Goal: Information Seeking & Learning: Learn about a topic

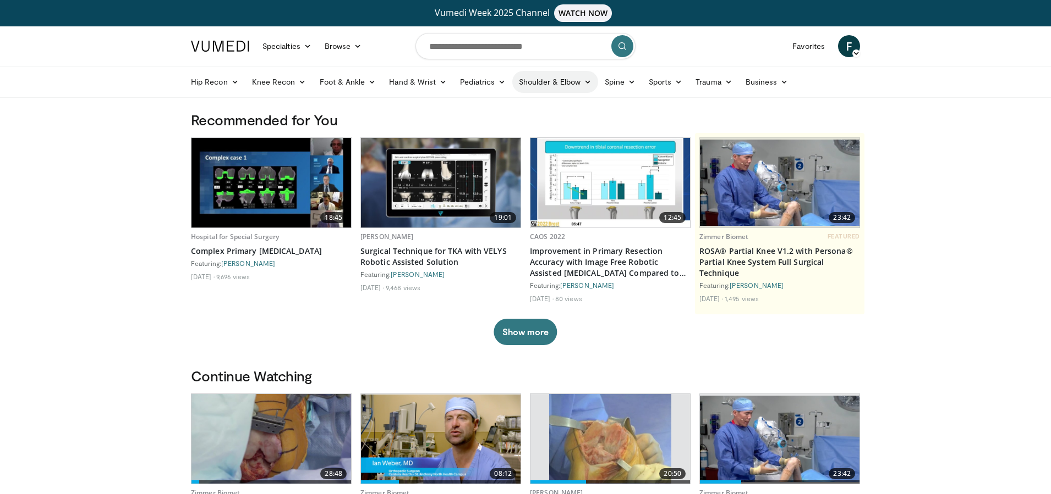
click at [580, 83] on link "Shoulder & Elbow" at bounding box center [555, 82] width 86 height 22
click at [503, 120] on link "Shoulder" at bounding box center [532, 126] width 131 height 18
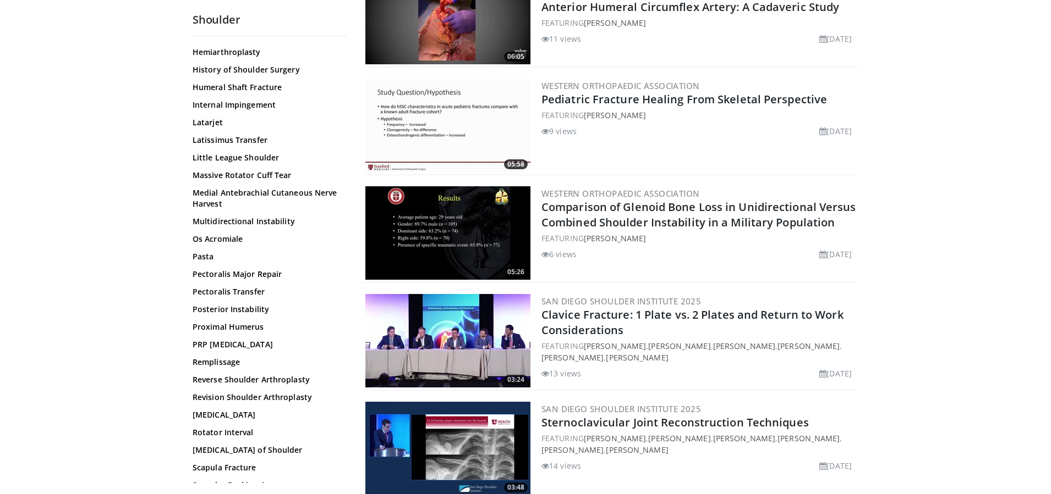
scroll to position [608, 0]
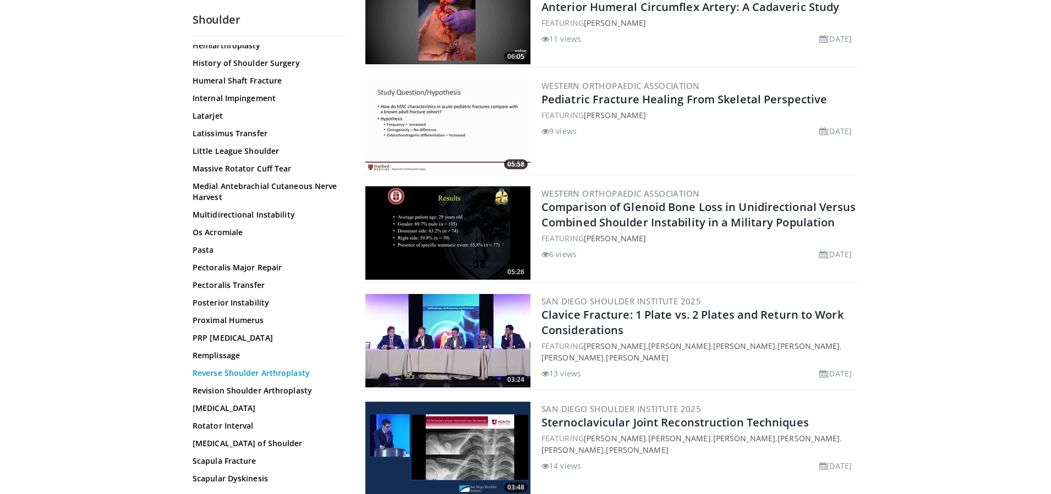
click at [283, 373] on link "Reverse Shoulder Arthroplasty" at bounding box center [267, 373] width 149 height 11
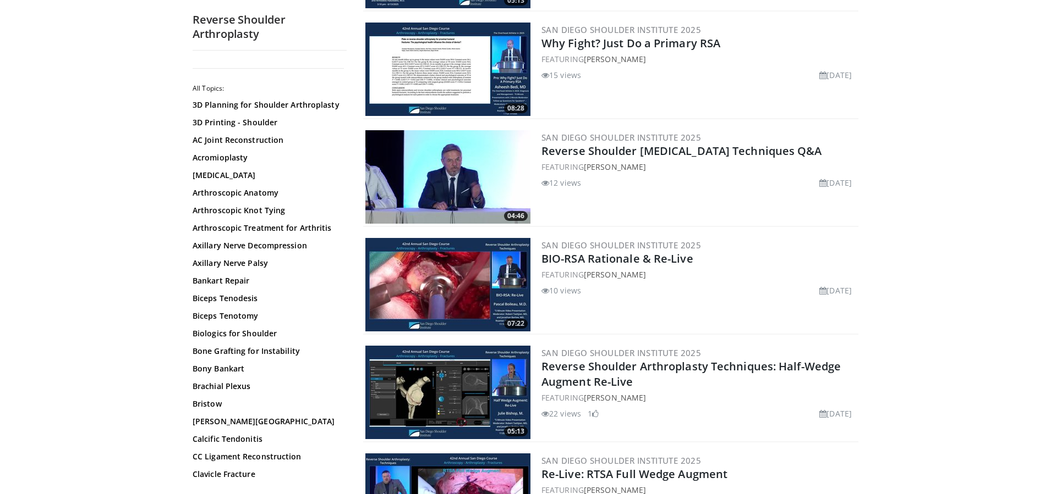
scroll to position [1782, 0]
click at [484, 247] on img at bounding box center [447, 285] width 165 height 94
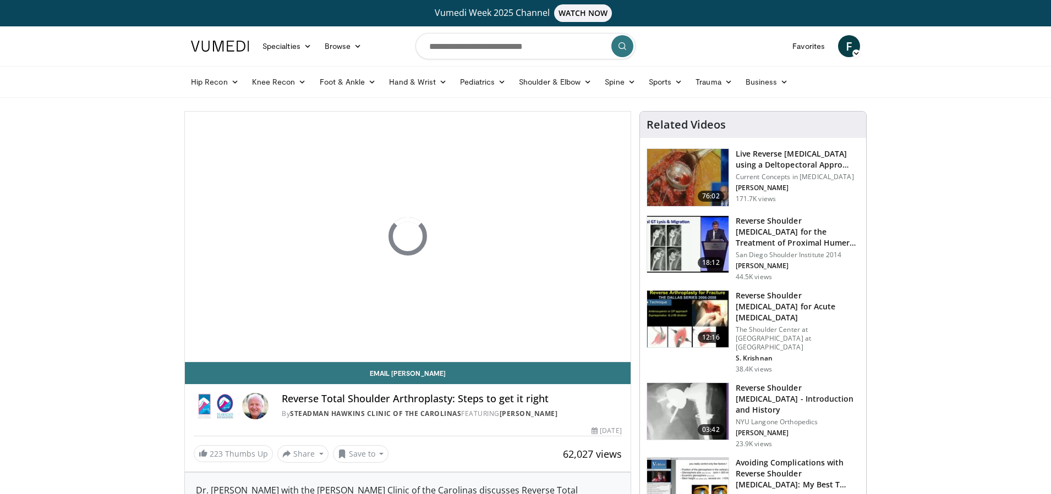
scroll to position [7, 0]
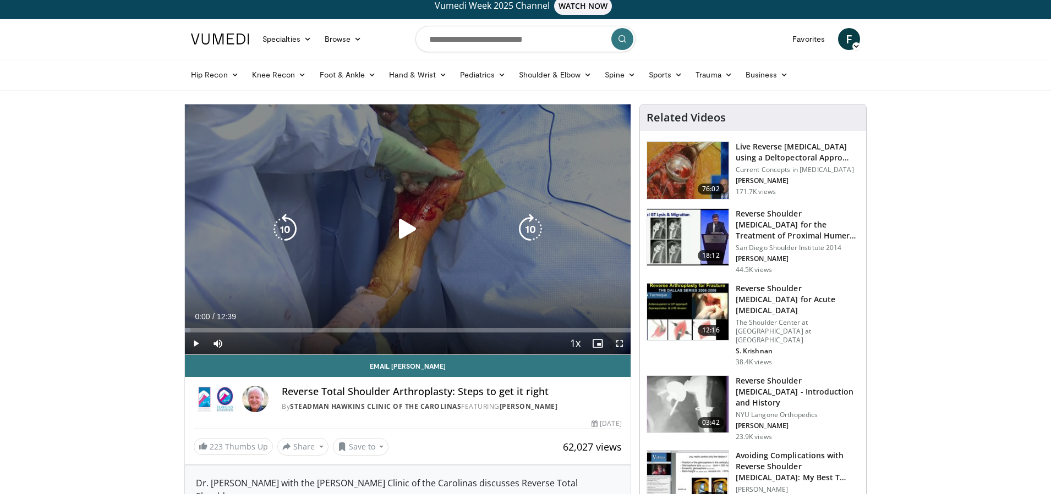
click at [411, 226] on icon "Video Player" at bounding box center [407, 229] width 31 height 31
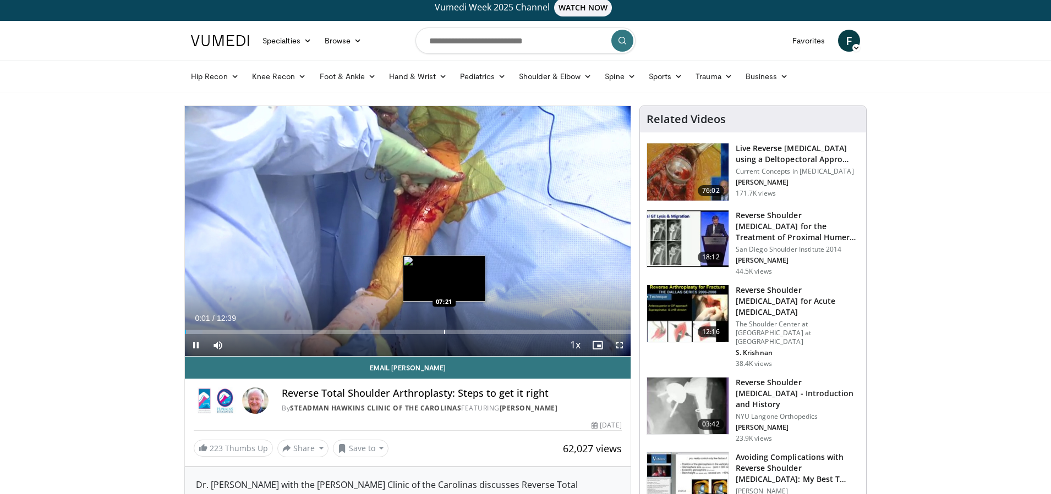
scroll to position [5, 0]
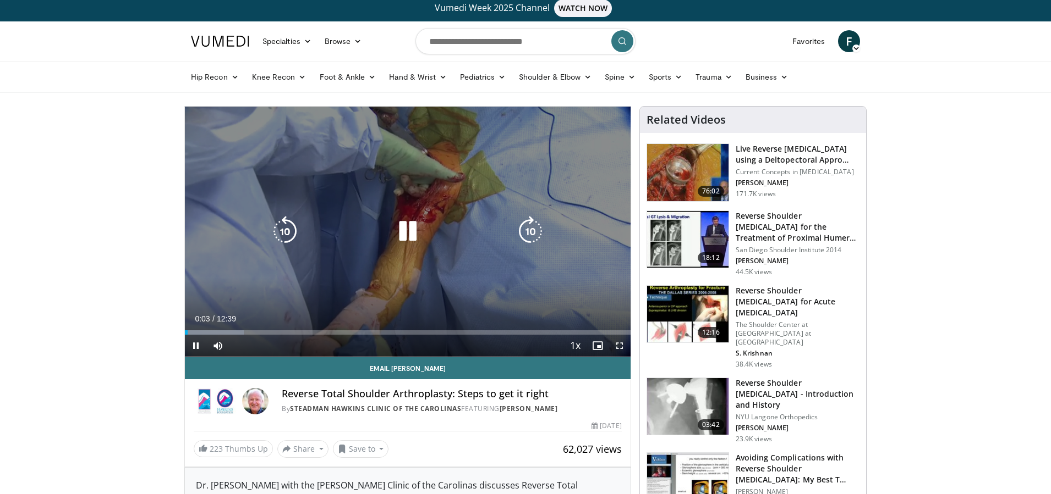
click at [621, 347] on span "Video Player" at bounding box center [619, 346] width 22 height 22
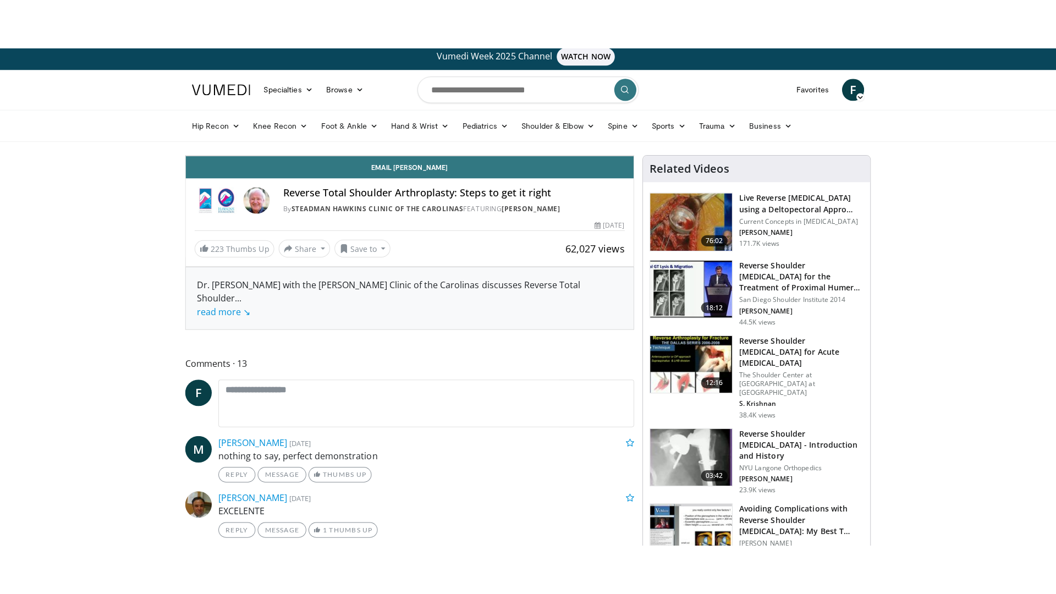
scroll to position [0, 0]
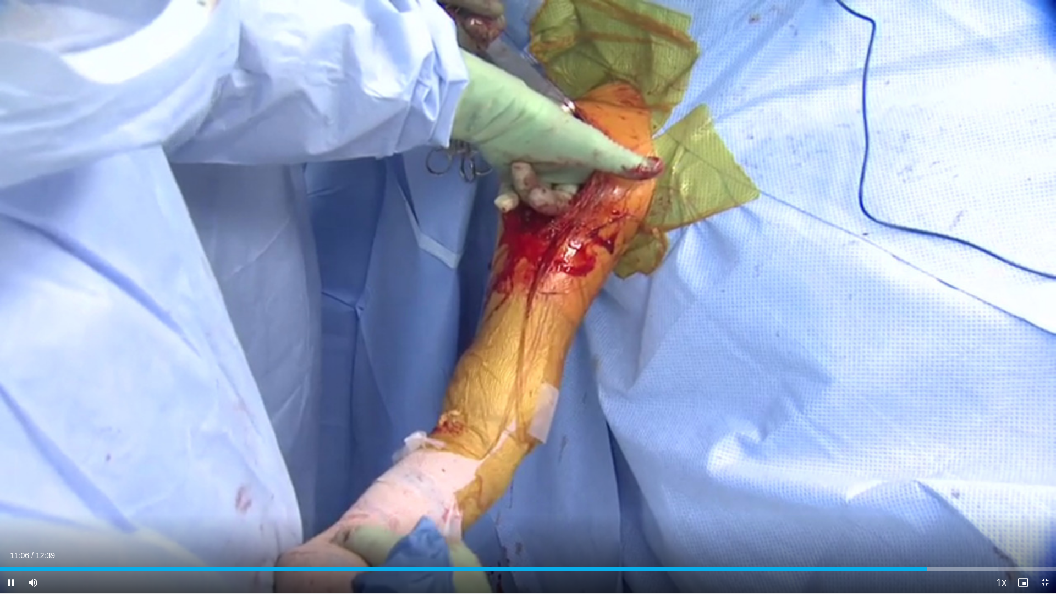
click at [1047, 494] on span "Video Player" at bounding box center [1045, 582] width 22 height 22
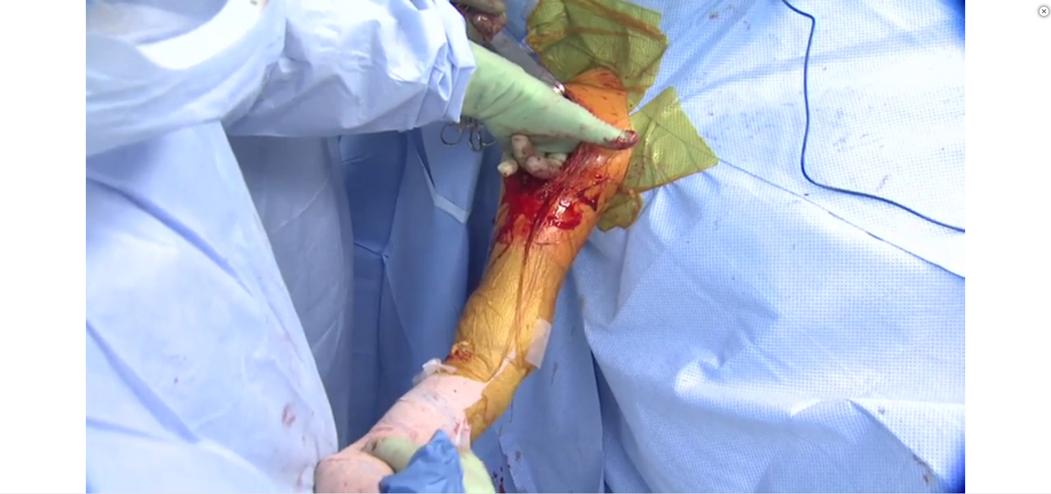
scroll to position [354, 0]
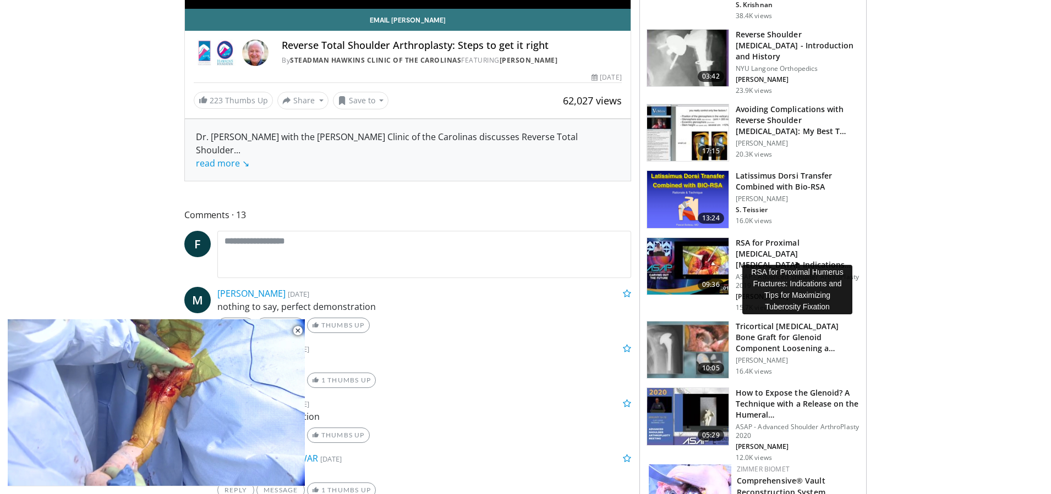
click at [759, 242] on h3 "RSA for Proximal [MEDICAL_DATA] [MEDICAL_DATA]: Indications and Tips for Maximi…" at bounding box center [797, 254] width 124 height 33
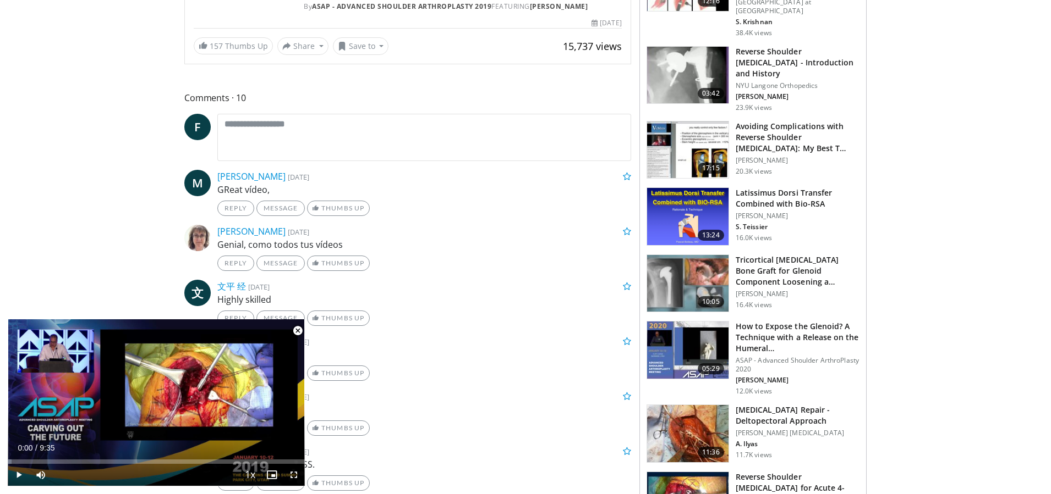
scroll to position [432, 0]
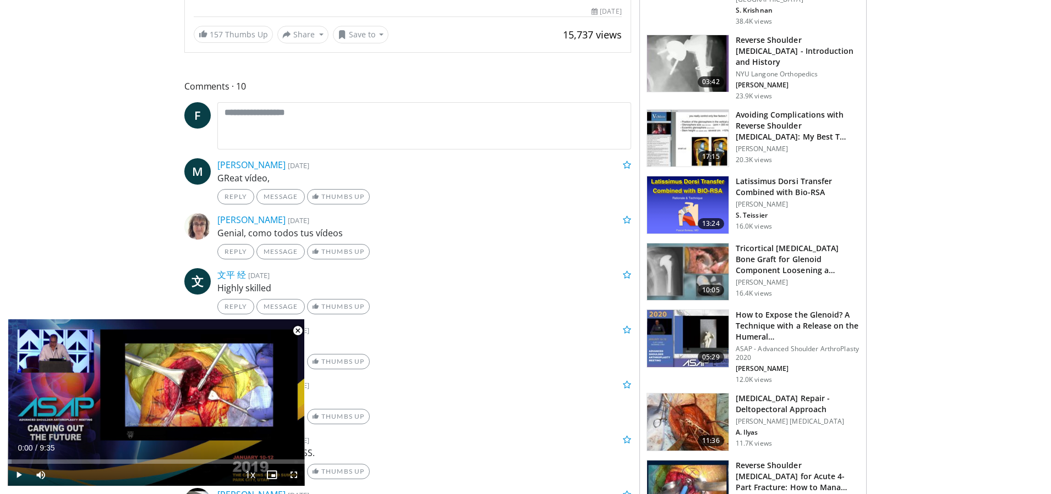
click at [710, 314] on img at bounding box center [687, 338] width 81 height 57
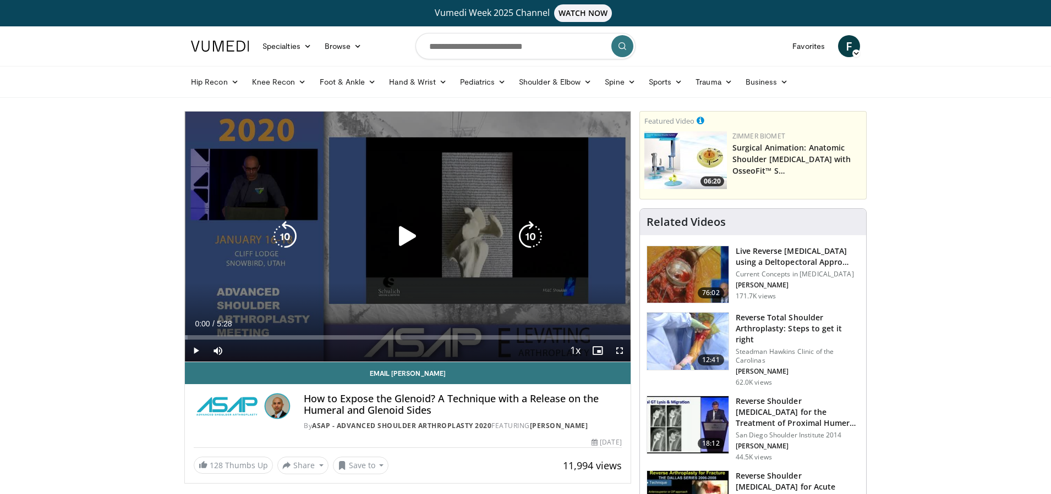
click at [399, 235] on icon "Video Player" at bounding box center [407, 236] width 31 height 31
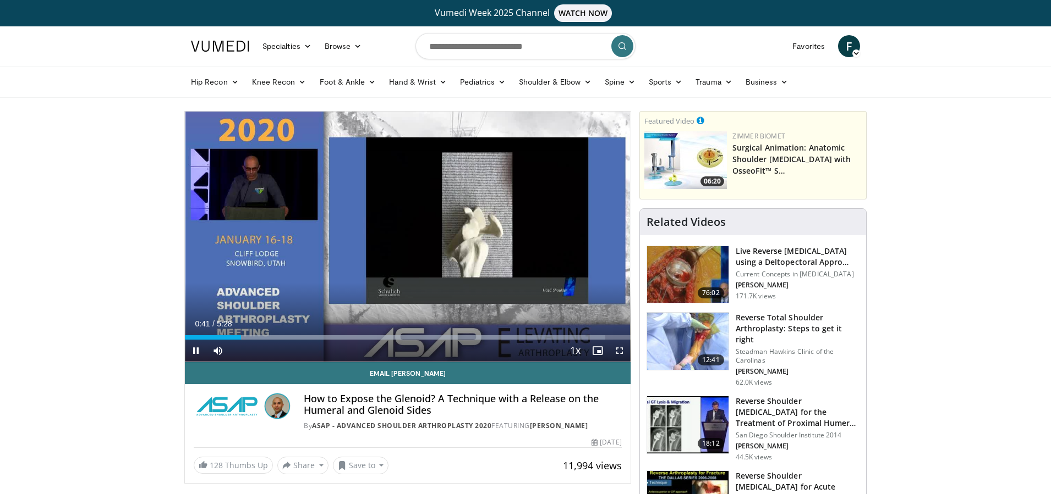
click at [622, 352] on span "Video Player" at bounding box center [619, 351] width 22 height 22
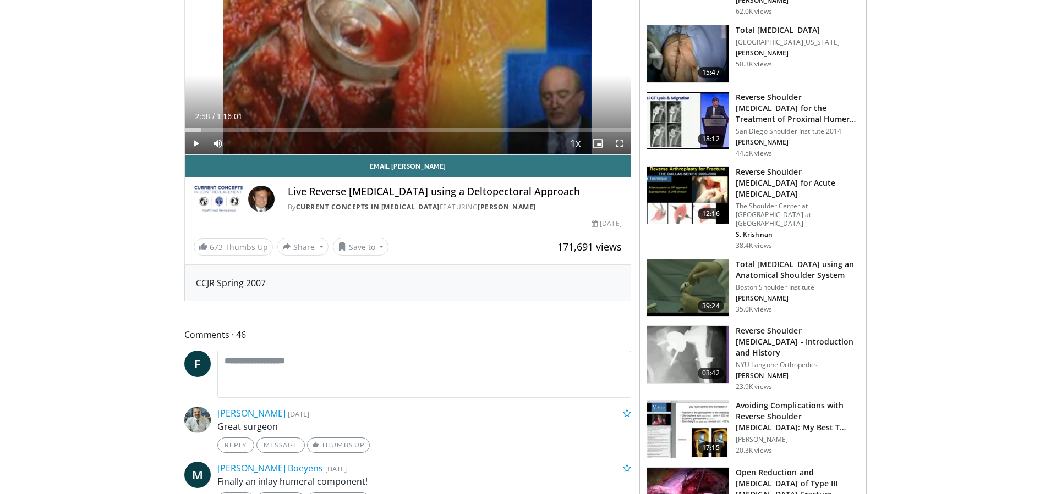
scroll to position [47, 0]
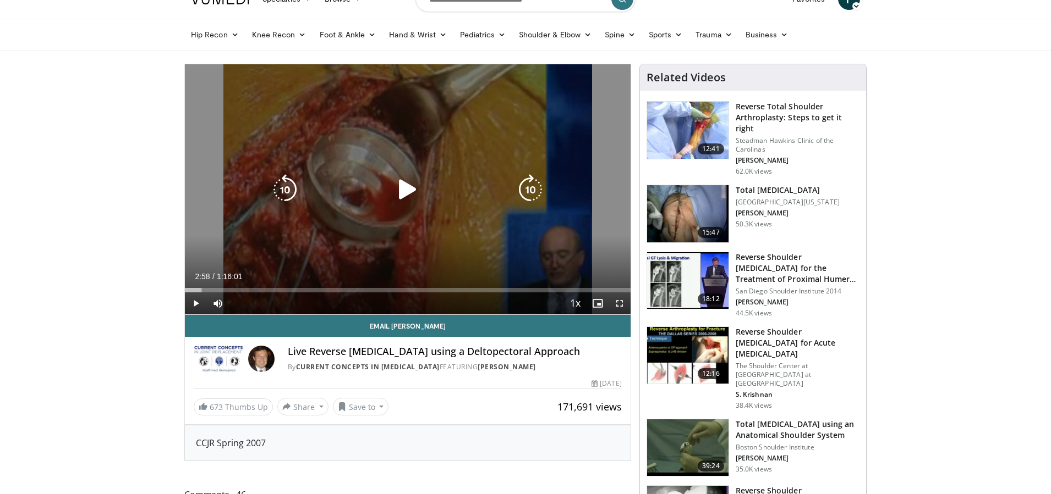
click at [404, 189] on icon "Video Player" at bounding box center [407, 189] width 31 height 31
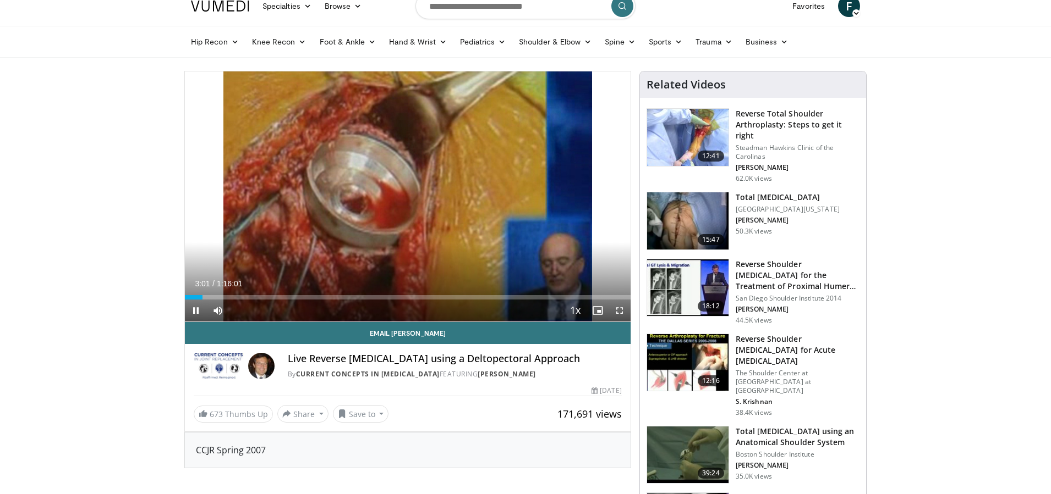
click at [622, 311] on span "Video Player" at bounding box center [619, 311] width 22 height 22
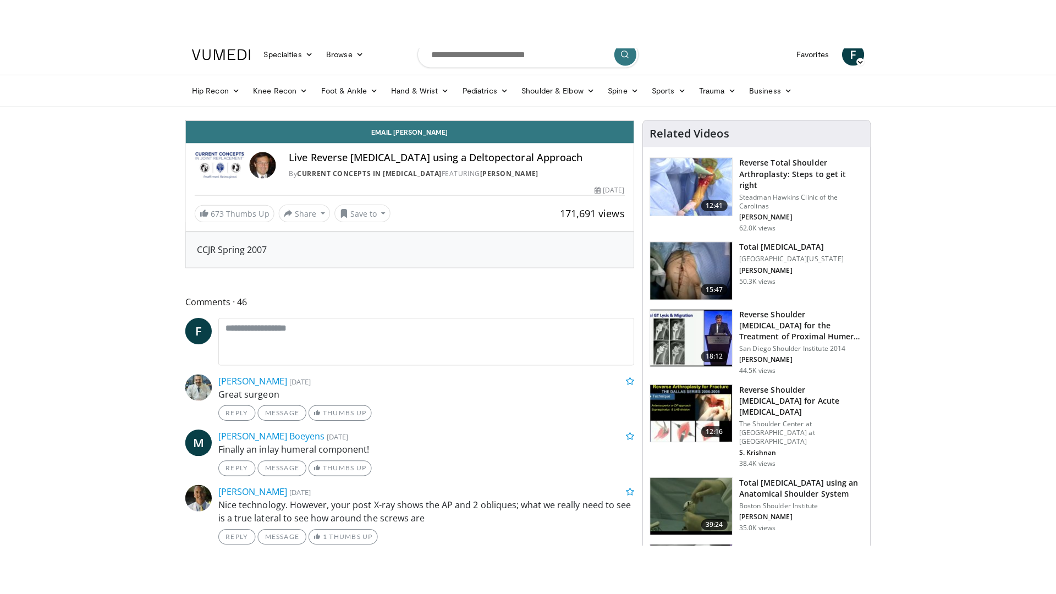
scroll to position [0, 0]
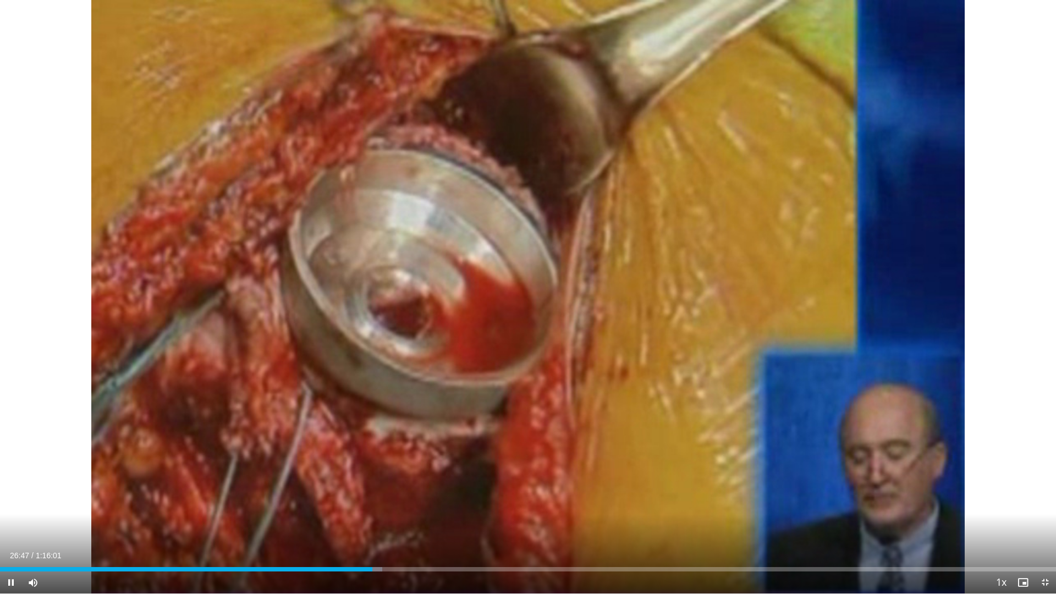
click at [1042, 494] on span "Video Player" at bounding box center [1045, 582] width 22 height 22
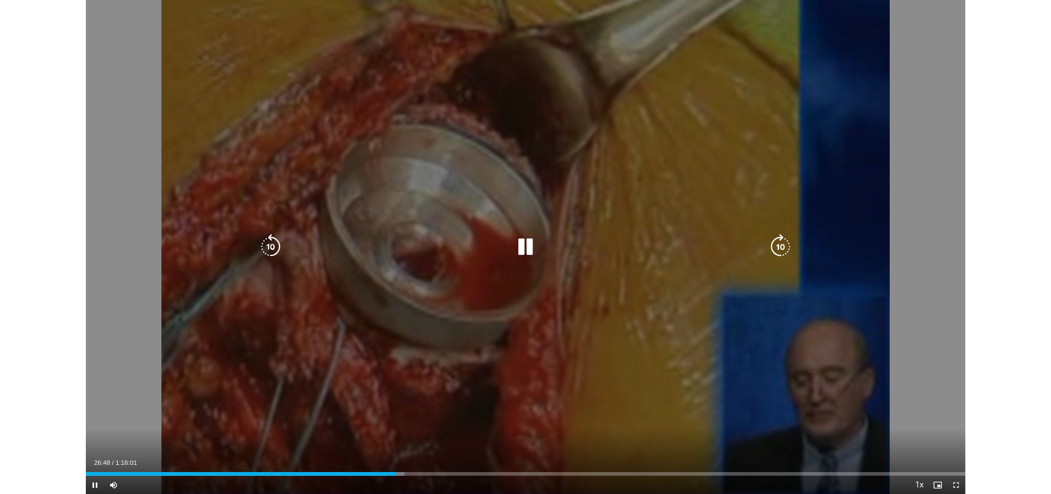
scroll to position [40, 0]
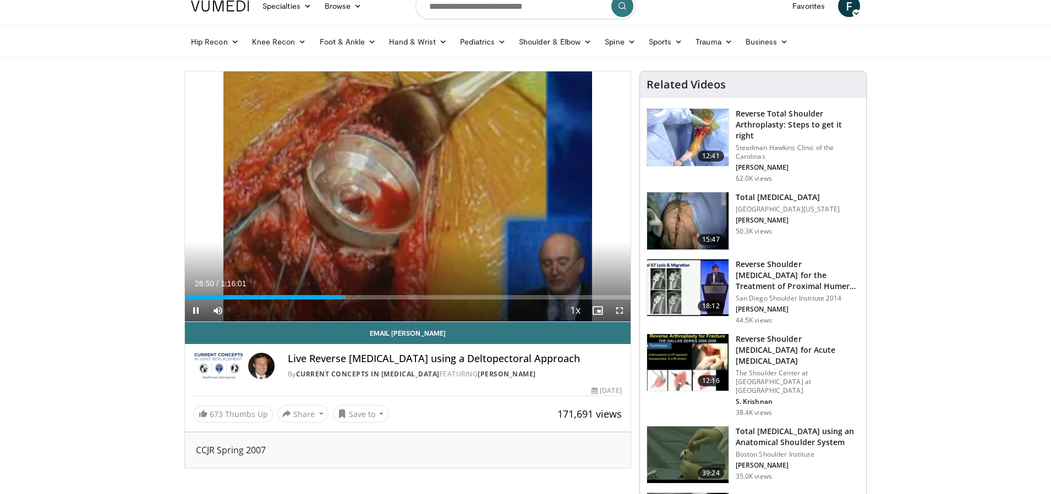
click at [193, 310] on span "Video Player" at bounding box center [196, 311] width 22 height 22
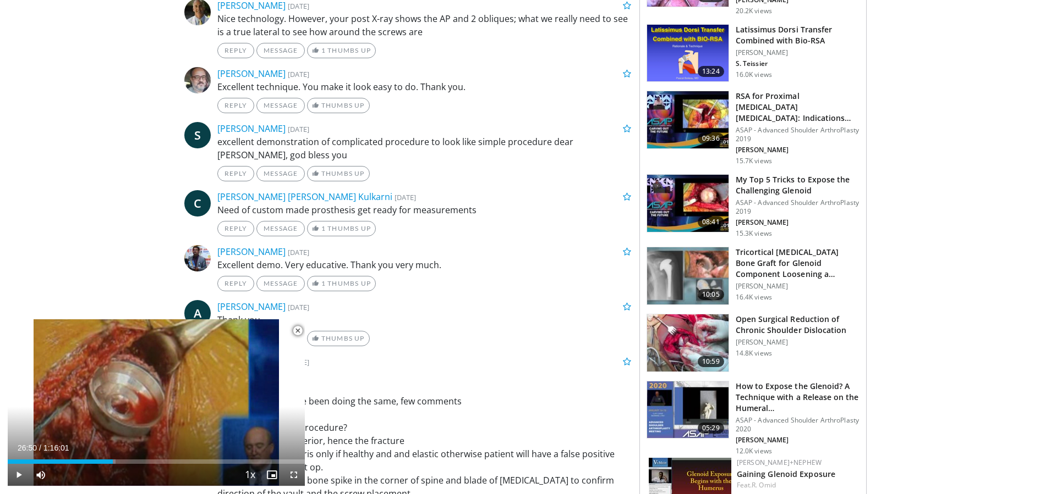
scroll to position [793, 0]
